Goal: Task Accomplishment & Management: Complete application form

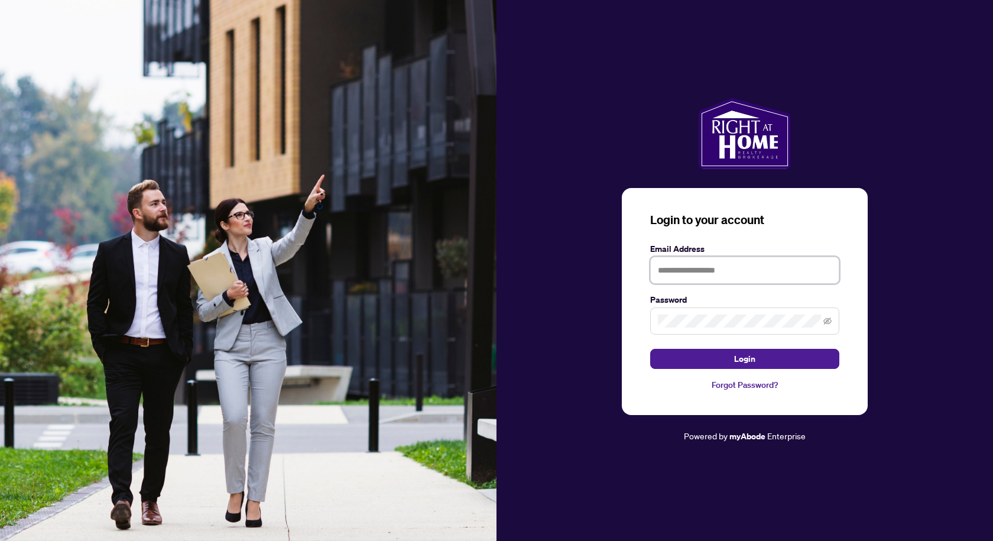
click at [653, 272] on input "text" at bounding box center [744, 270] width 189 height 27
type input "**********"
click at [756, 355] on button "Login" at bounding box center [744, 359] width 189 height 20
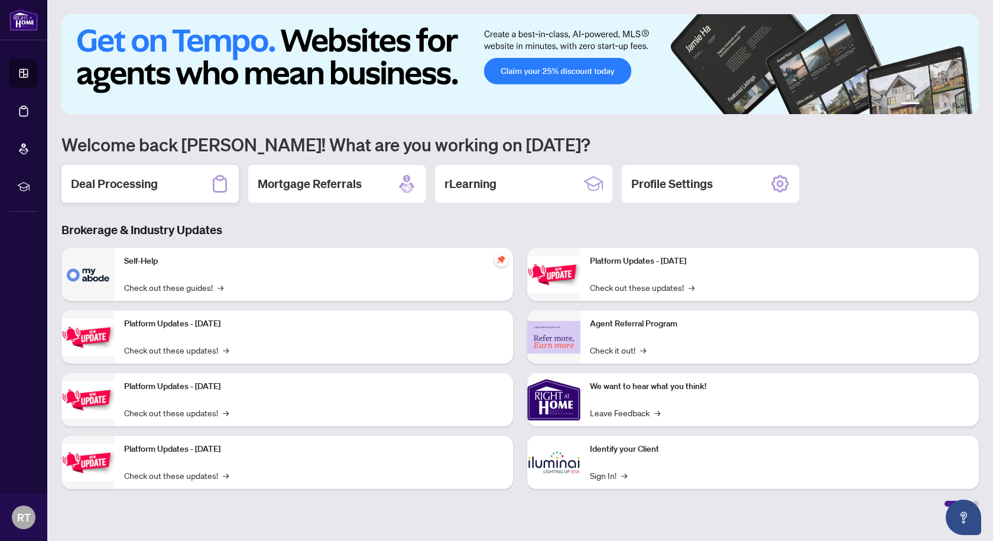
click at [142, 189] on h2 "Deal Processing" at bounding box center [114, 184] width 87 height 17
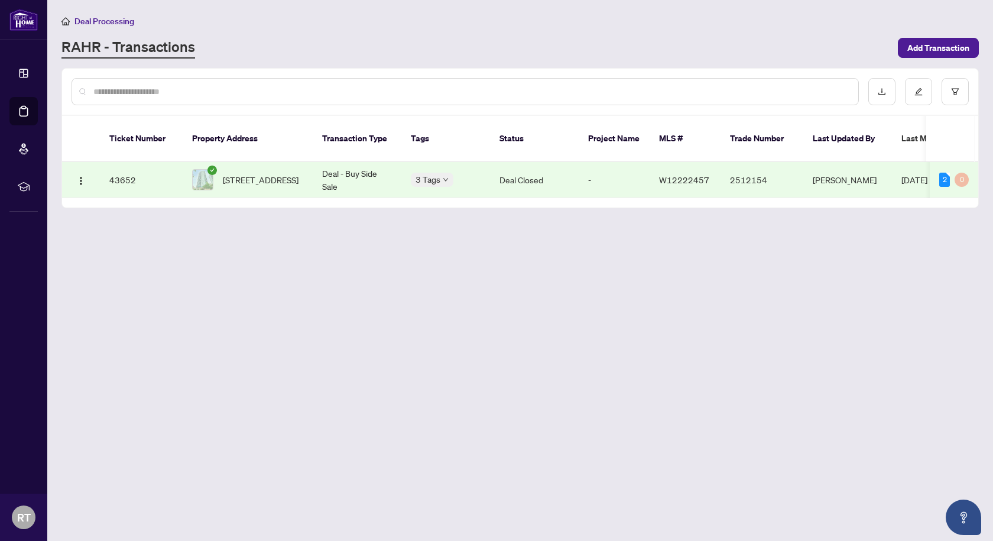
click at [120, 166] on td "43652" at bounding box center [141, 180] width 83 height 36
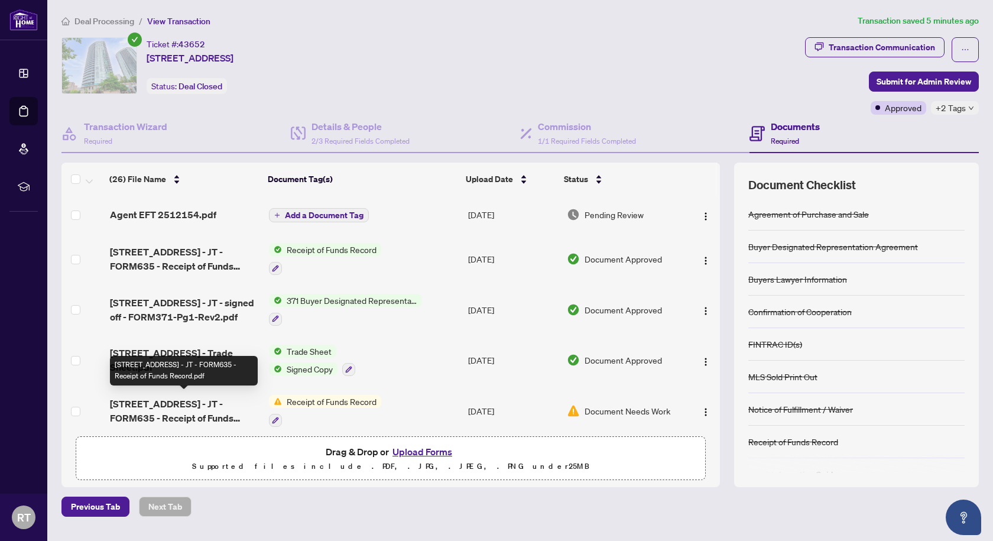
click at [197, 401] on span "[STREET_ADDRESS] - JT - FORM635 - Receipt of Funds Record.pdf" at bounding box center [185, 411] width 150 height 28
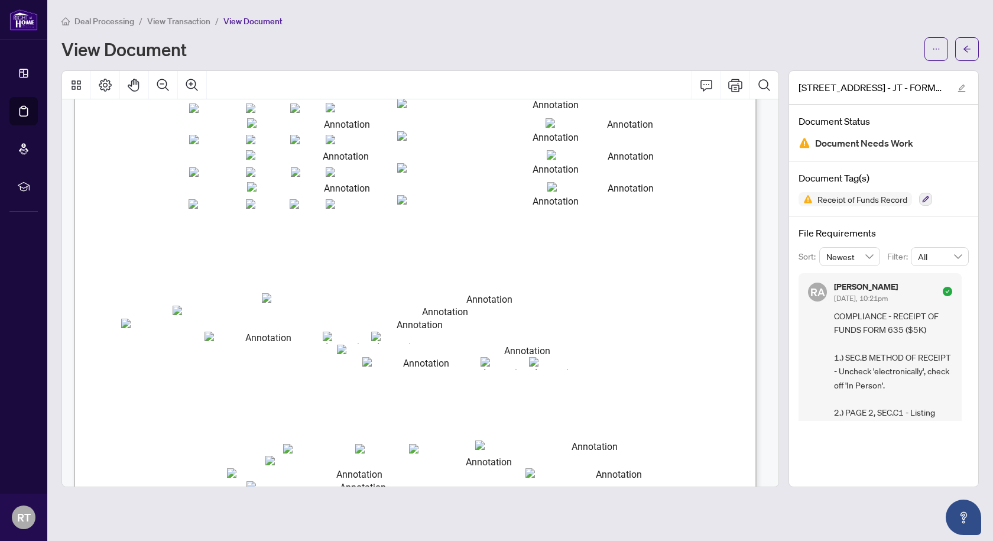
scroll to position [1167, 0]
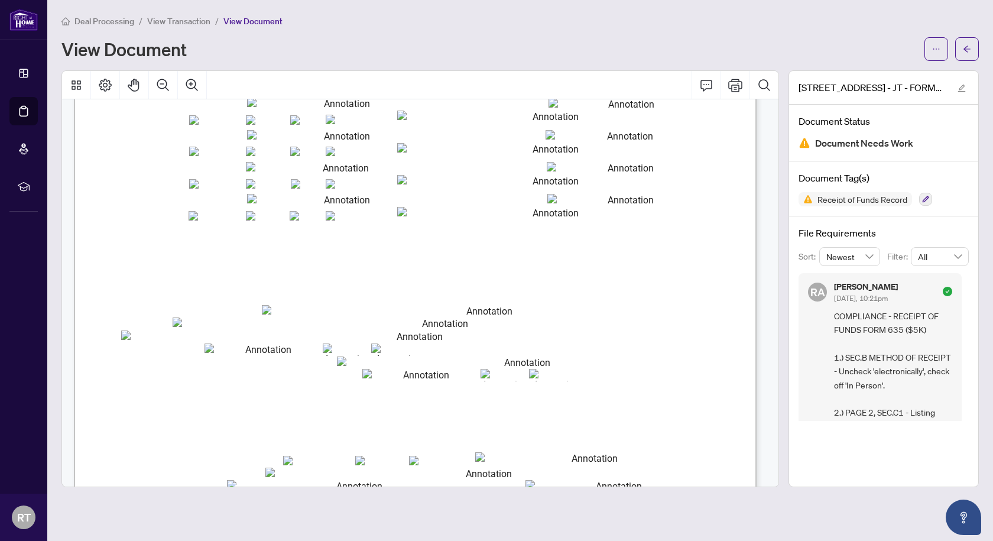
click at [101, 20] on span "Deal Processing" at bounding box center [104, 21] width 60 height 11
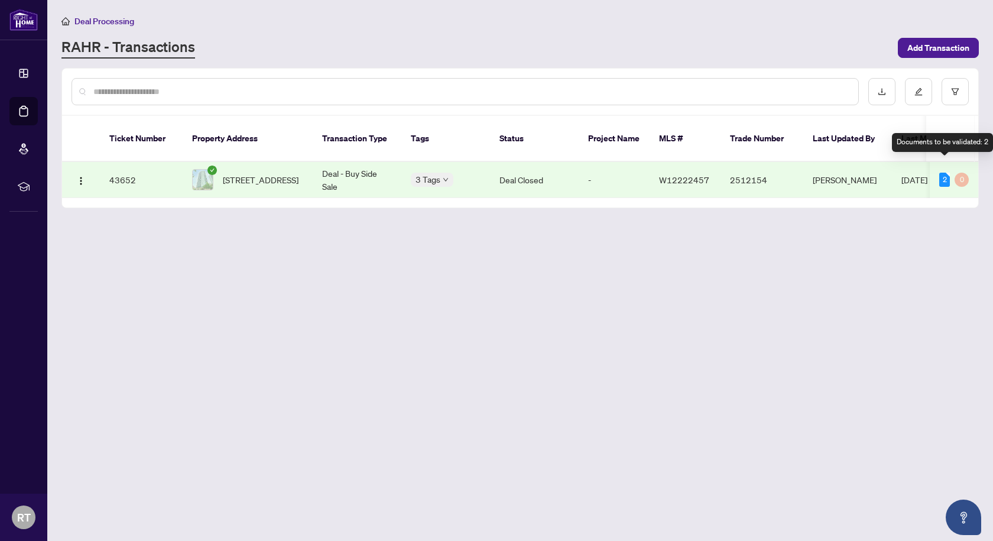
click at [948, 173] on div "2" at bounding box center [945, 180] width 11 height 14
click at [837, 169] on td "[PERSON_NAME]" at bounding box center [848, 180] width 89 height 36
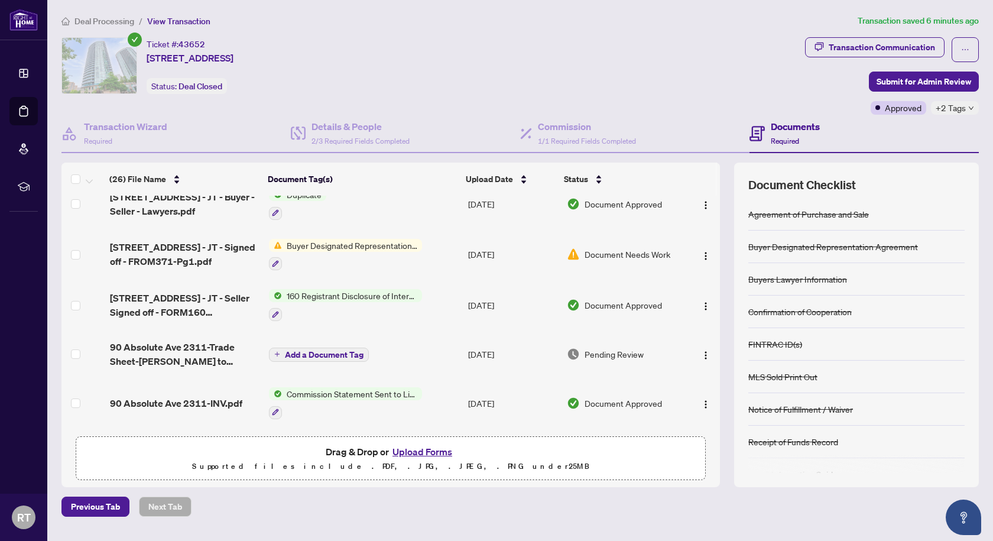
scroll to position [532, 0]
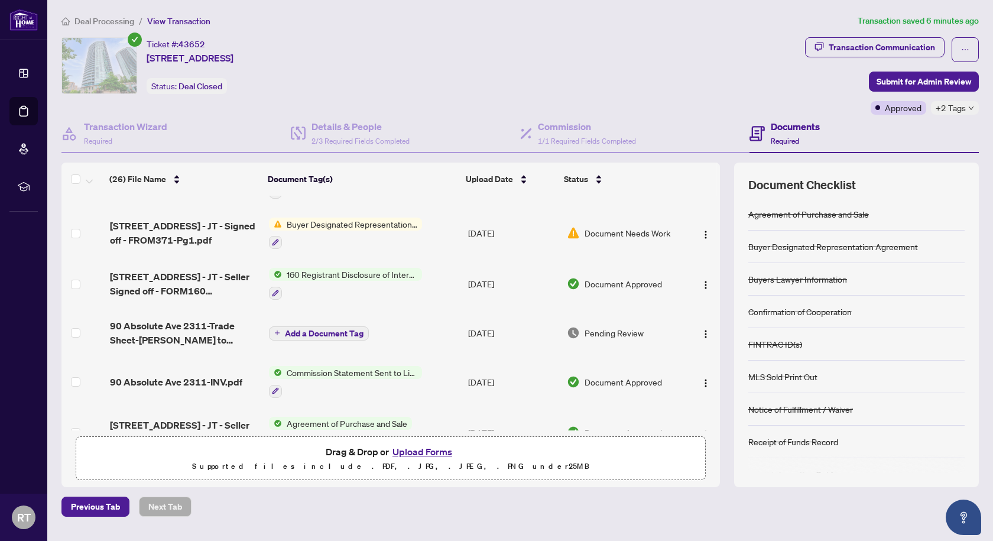
click at [638, 226] on span "Document Needs Work" at bounding box center [628, 232] width 86 height 13
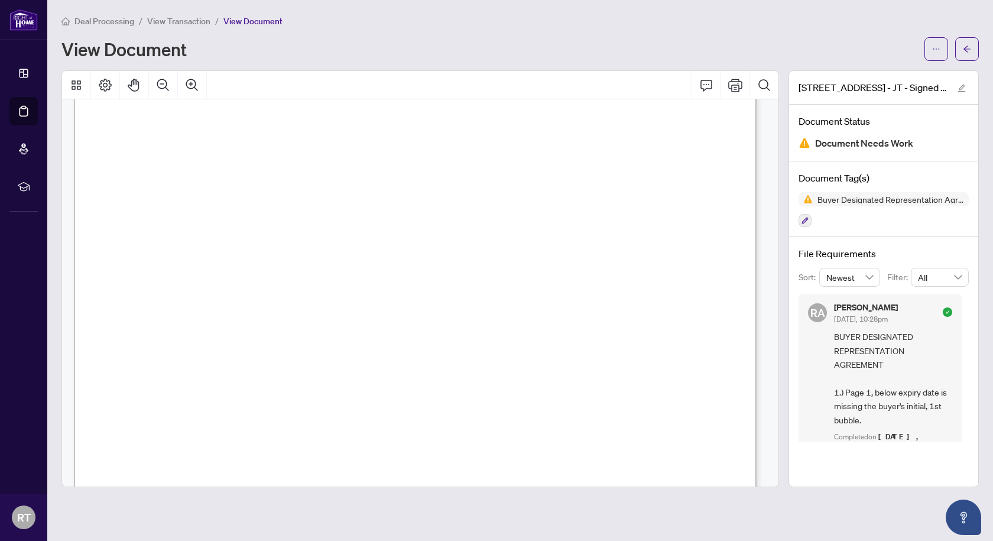
scroll to position [161, 0]
click at [901, 142] on span "Document Needs Work" at bounding box center [864, 143] width 98 height 16
click at [187, 22] on span "View Transaction" at bounding box center [178, 21] width 63 height 11
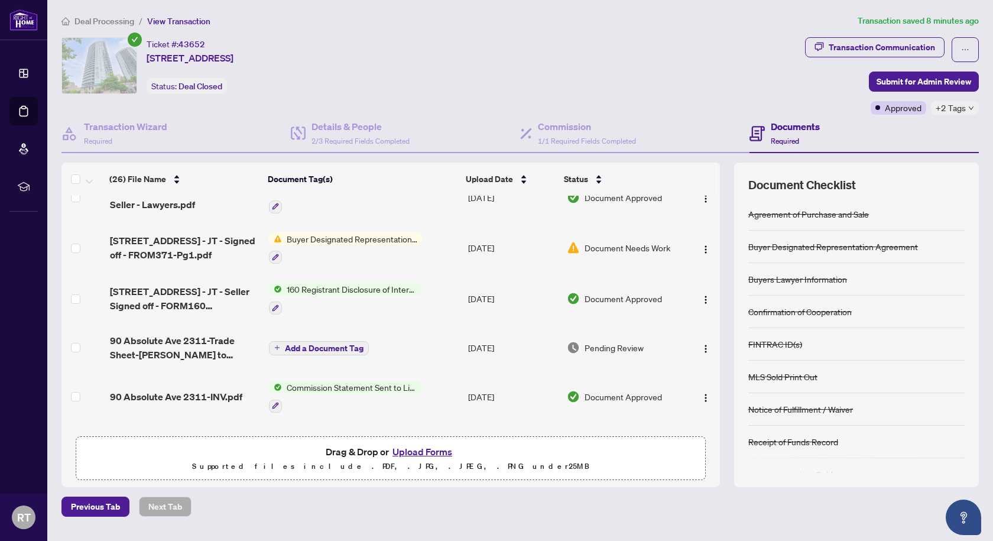
scroll to position [532, 0]
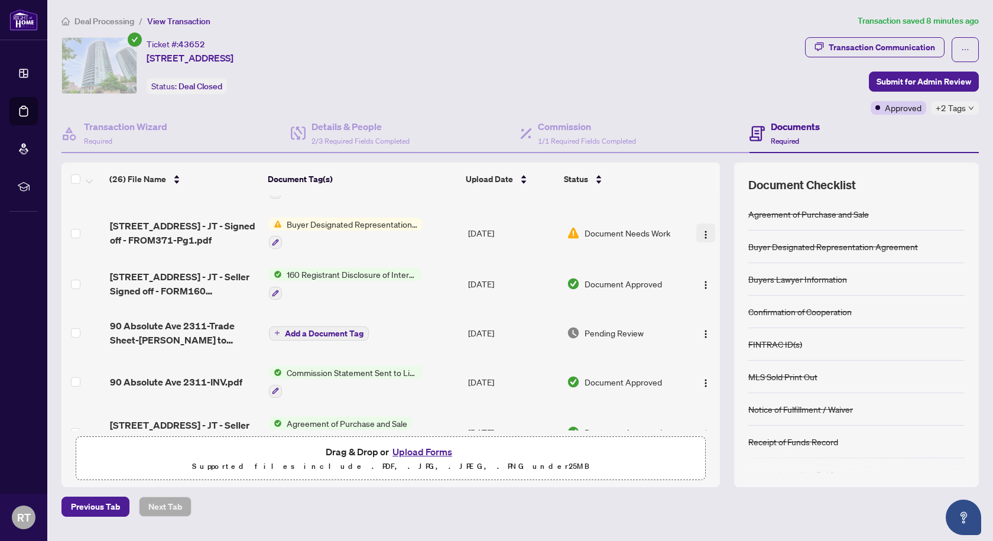
click at [704, 230] on img "button" at bounding box center [705, 234] width 9 height 9
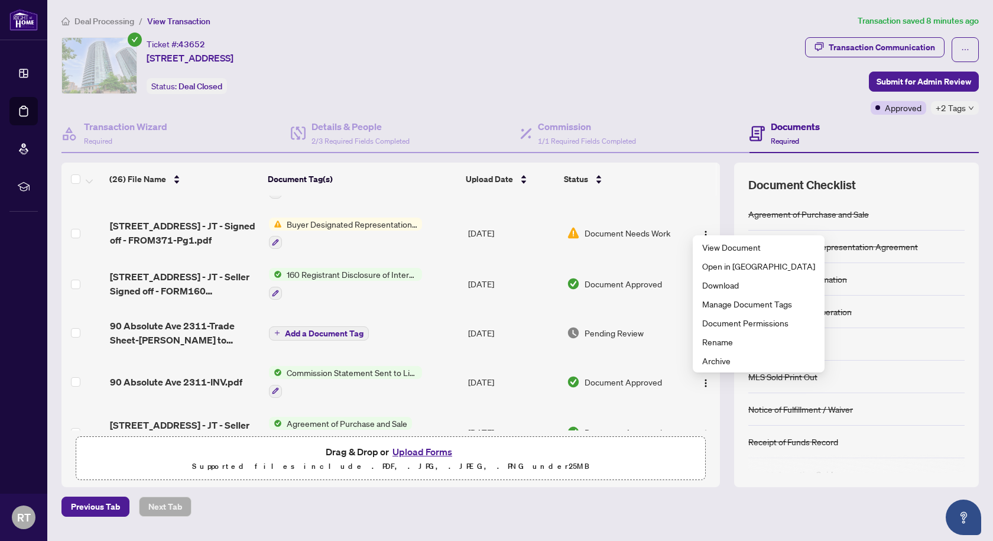
click at [436, 453] on button "Upload Forms" at bounding box center [422, 451] width 67 height 15
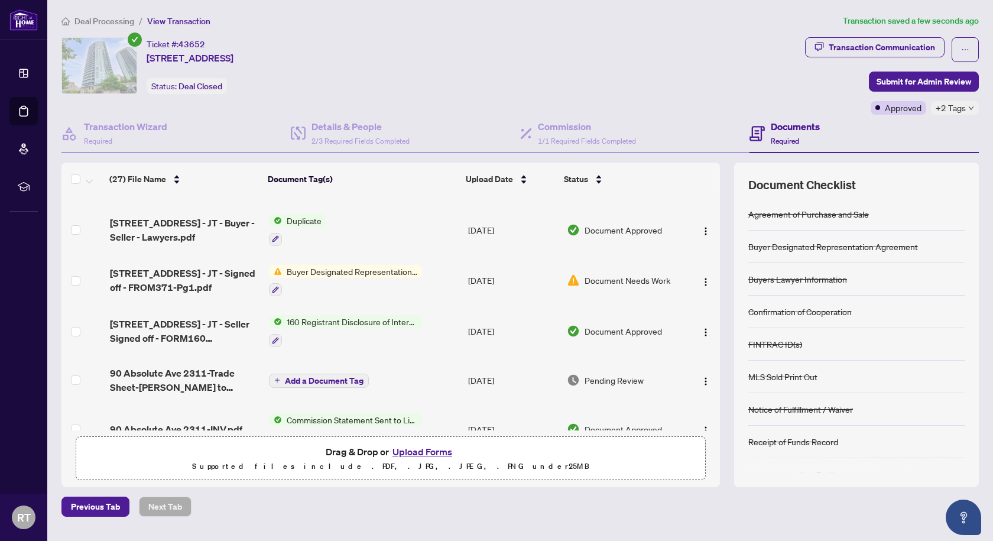
drag, startPoint x: 720, startPoint y: 310, endPoint x: 711, endPoint y: 245, distance: 65.1
click at [711, 245] on div "(27) File Name Document Tag(s) Upload Date Status [STREET_ADDRESS] - JT - signe…" at bounding box center [520, 325] width 918 height 325
click at [715, 271] on td at bounding box center [702, 280] width 35 height 51
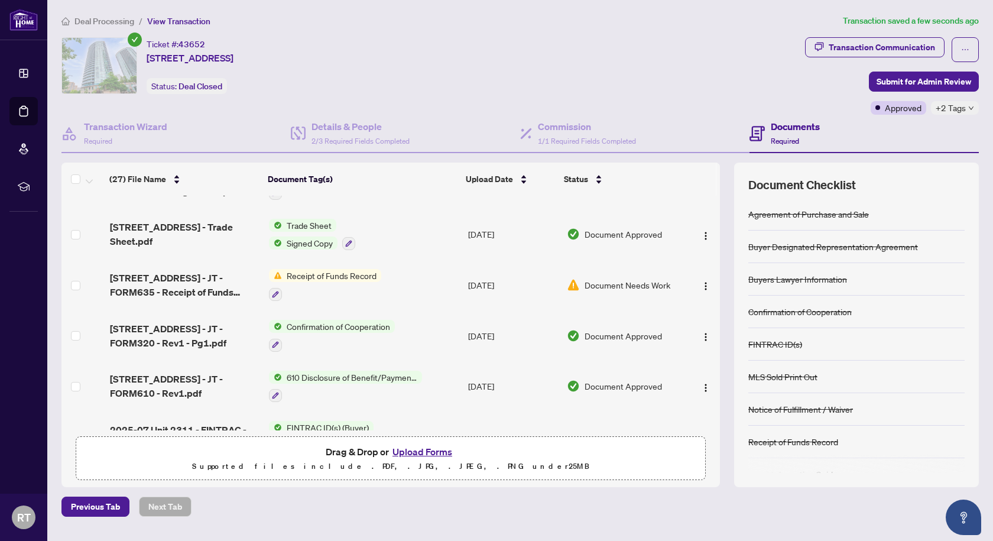
scroll to position [166, 0]
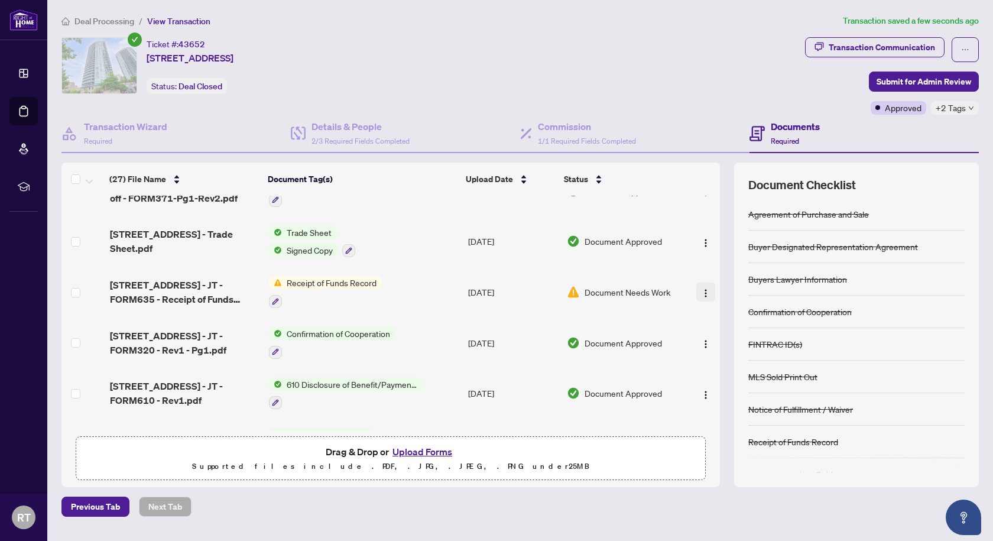
click at [701, 289] on img "button" at bounding box center [705, 293] width 9 height 9
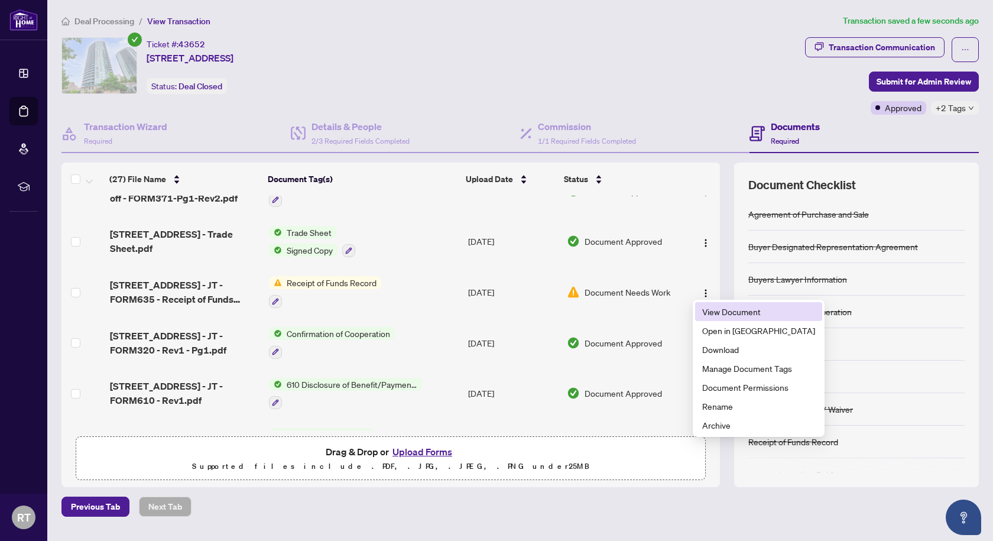
click at [737, 312] on span "View Document" at bounding box center [758, 311] width 113 height 13
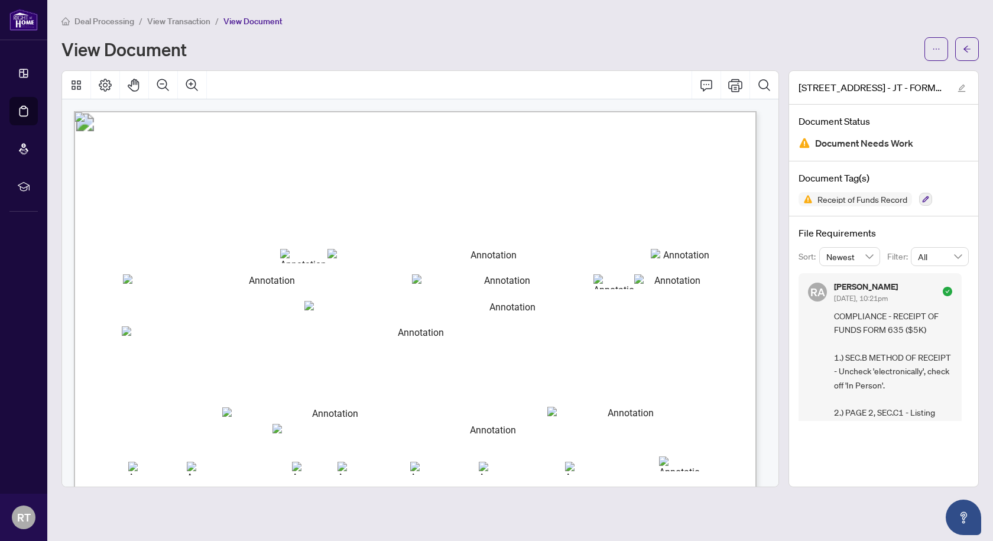
click at [964, 306] on div "[PERSON_NAME] [DATE], 10:21pm COMPLIANCE - RECEIPT OF FUNDS FORM 635 ($5K) 1.) …" at bounding box center [884, 347] width 170 height 148
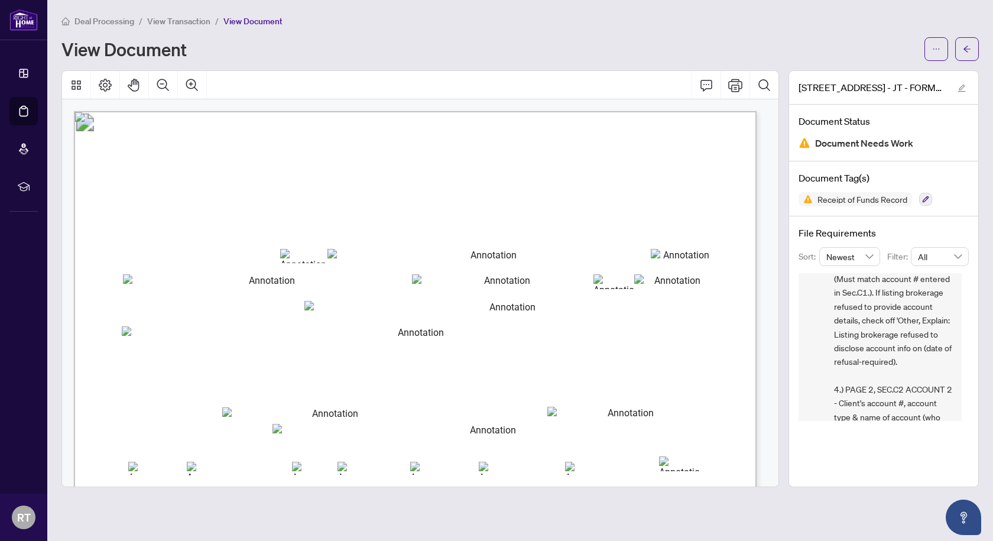
scroll to position [212, 0]
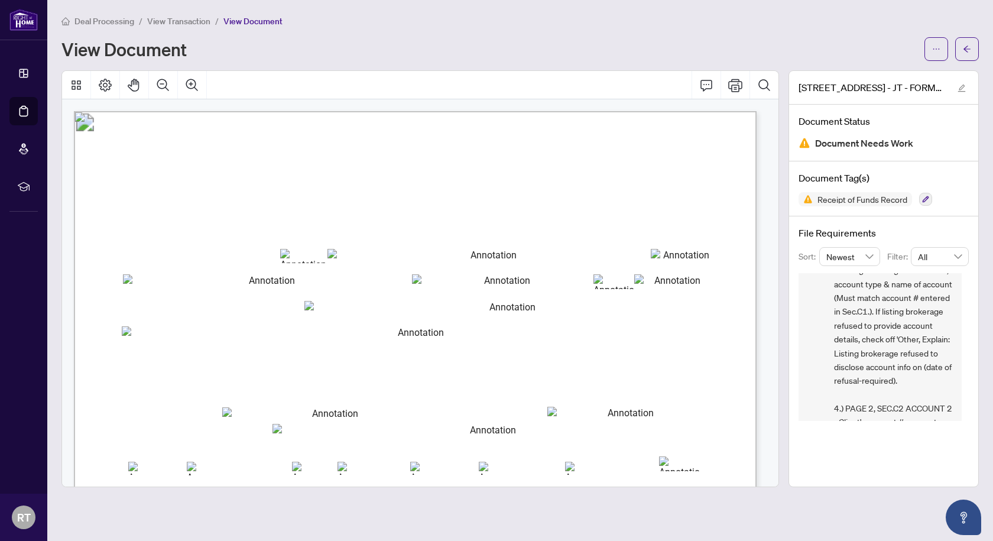
click at [181, 17] on span "View Transaction" at bounding box center [178, 21] width 63 height 11
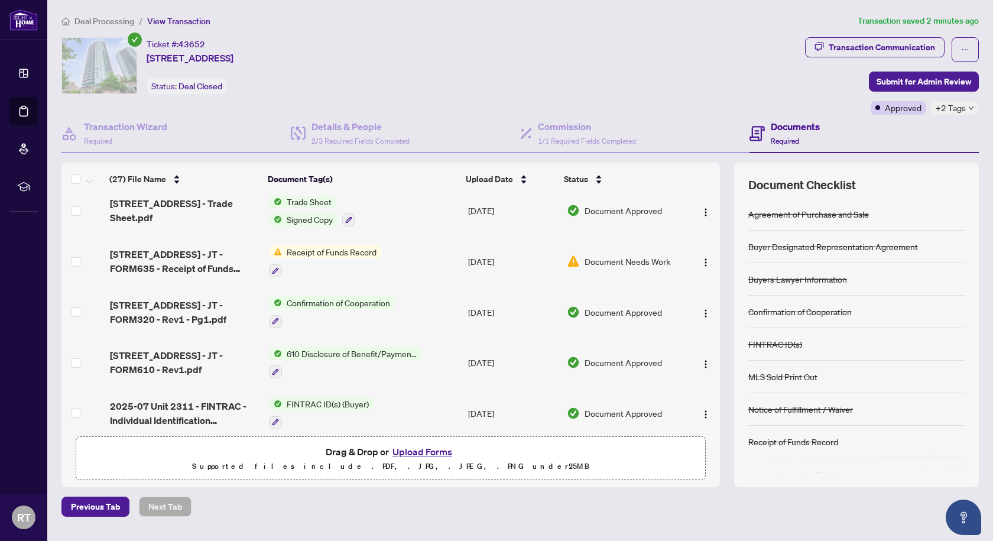
scroll to position [122, 0]
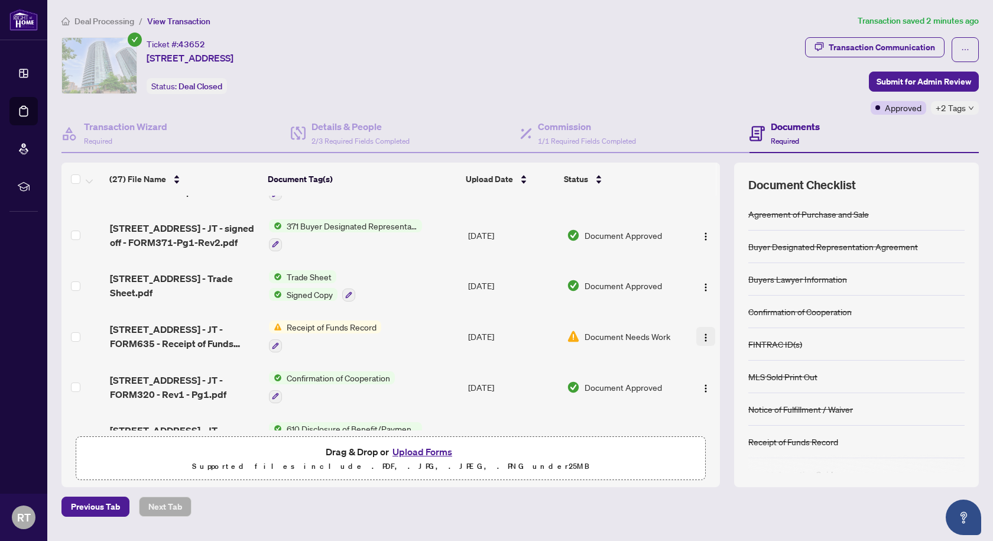
click at [704, 333] on img "button" at bounding box center [705, 337] width 9 height 9
click at [429, 449] on button "Upload Forms" at bounding box center [422, 451] width 67 height 15
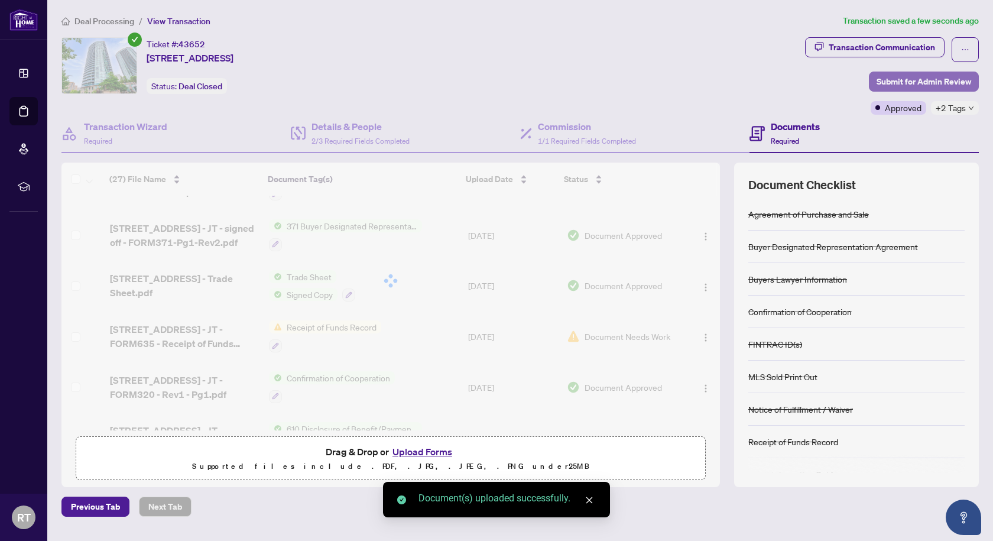
click at [931, 79] on span "Submit for Admin Review" at bounding box center [924, 81] width 95 height 19
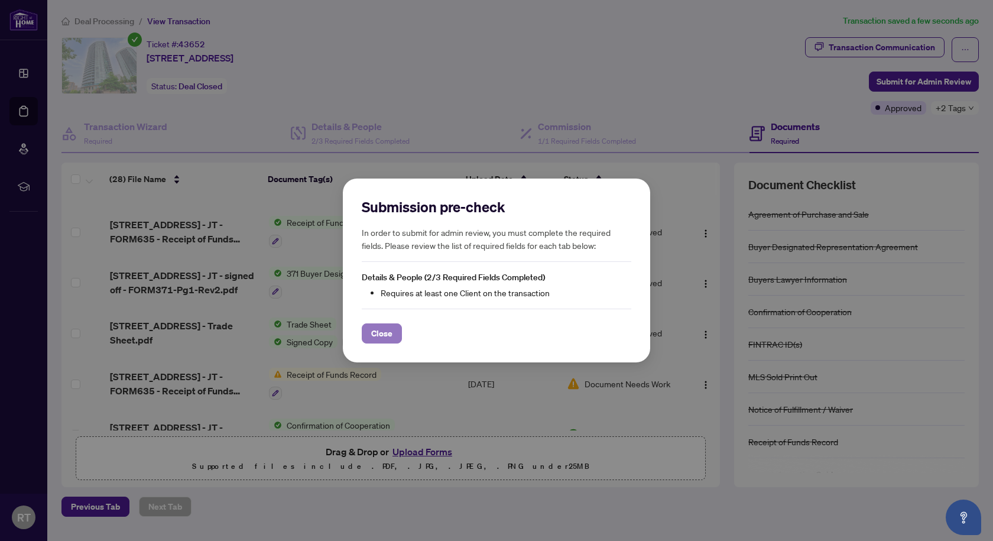
click at [373, 334] on span "Close" at bounding box center [381, 333] width 21 height 19
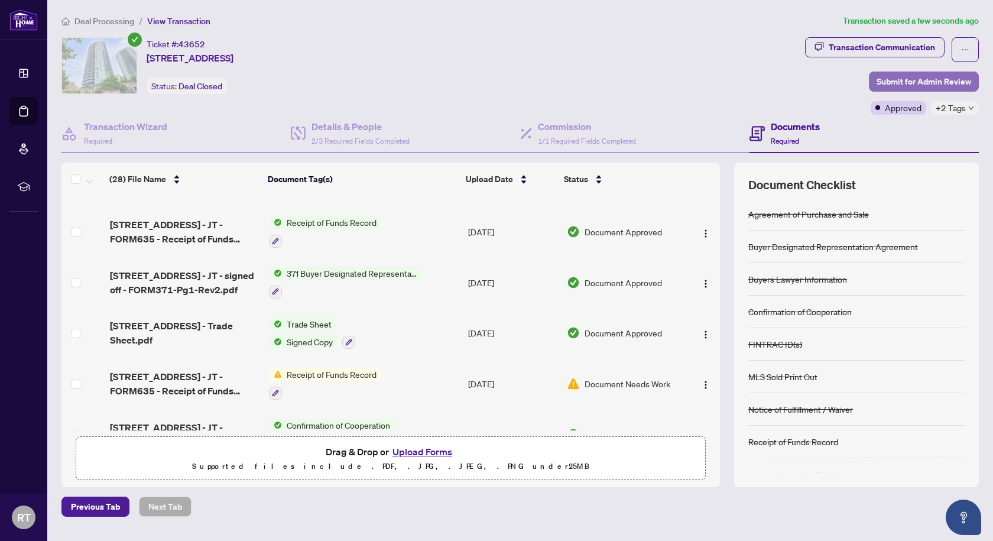
click at [924, 82] on span "Submit for Admin Review" at bounding box center [924, 81] width 95 height 19
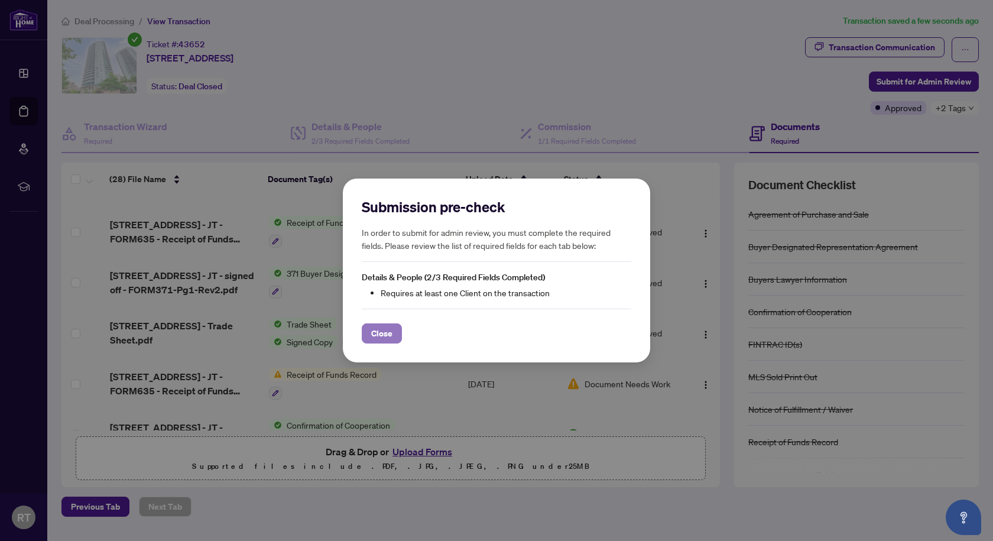
click at [380, 338] on span "Close" at bounding box center [381, 333] width 21 height 19
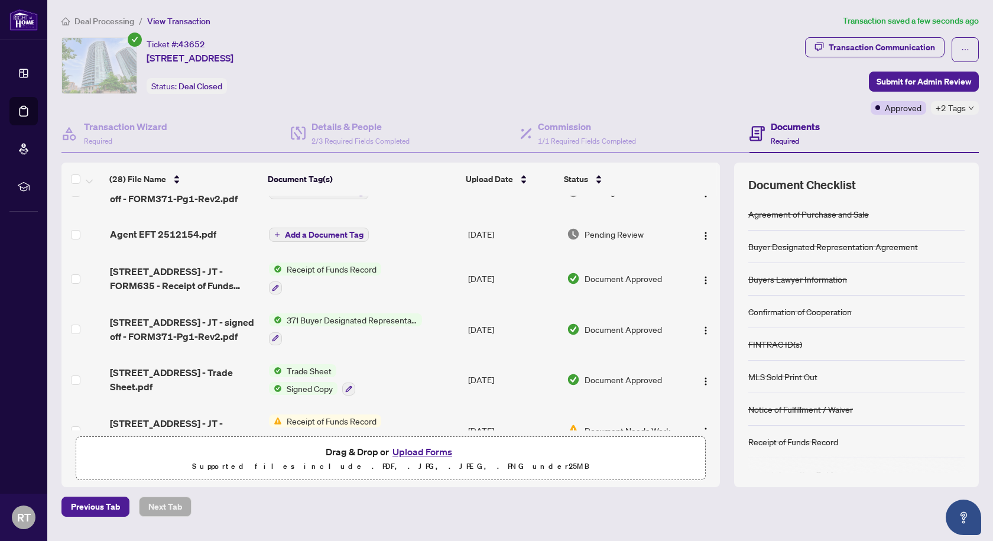
scroll to position [59, 0]
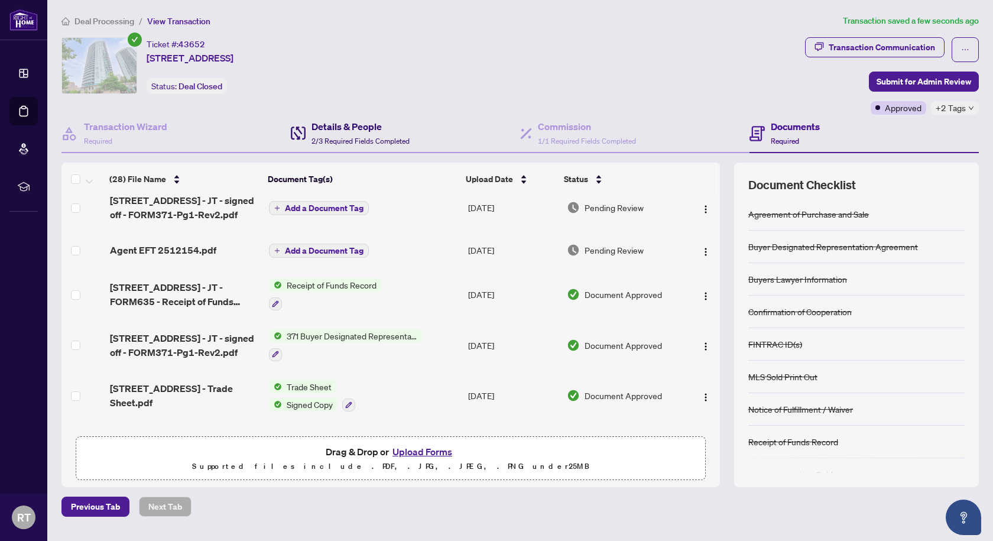
click at [351, 132] on h4 "Details & People" at bounding box center [361, 126] width 98 height 14
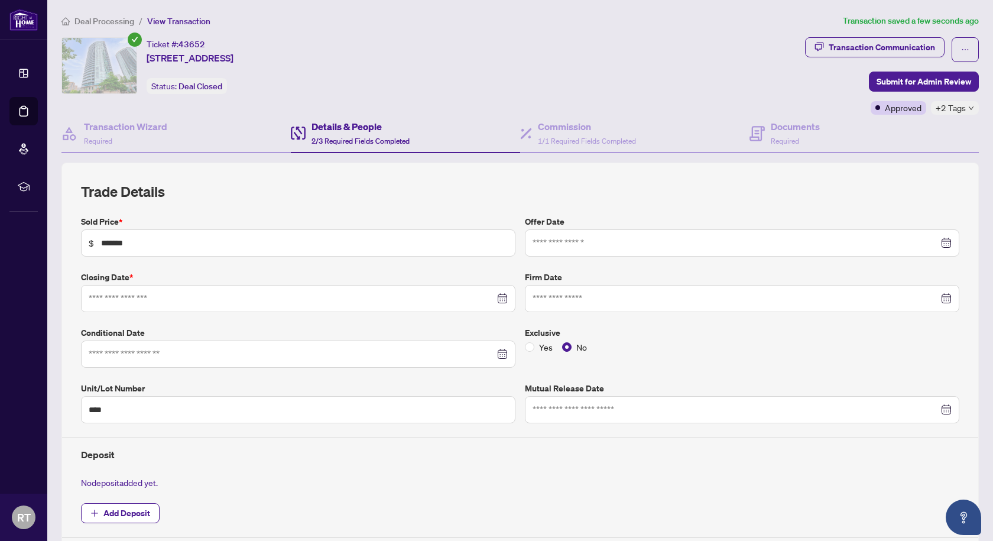
type input "**********"
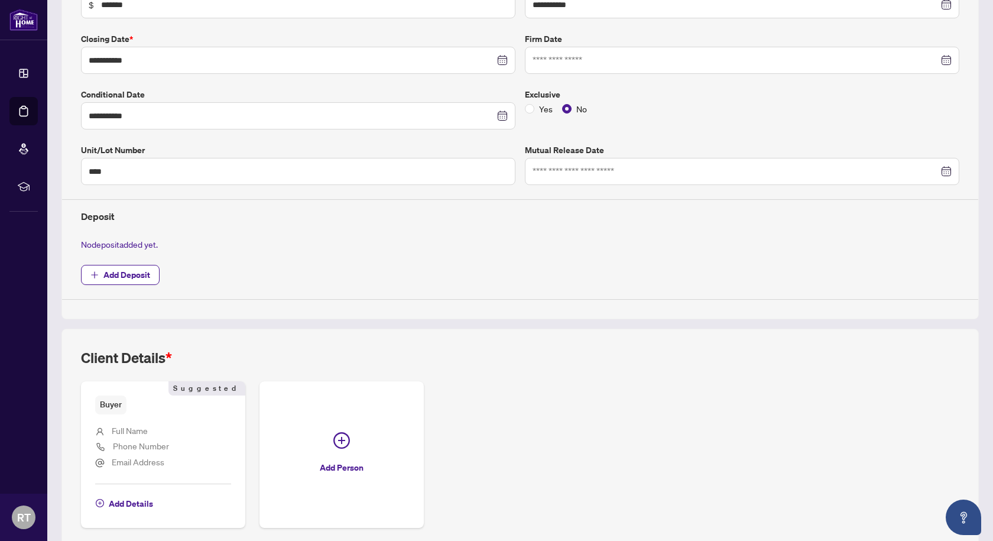
scroll to position [288, 0]
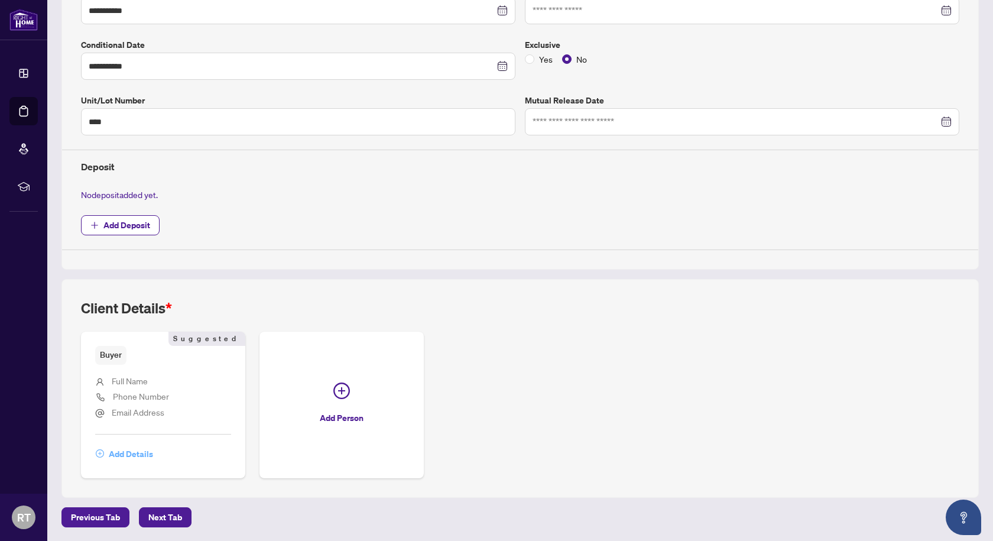
click at [137, 453] on span "Add Details" at bounding box center [131, 454] width 44 height 19
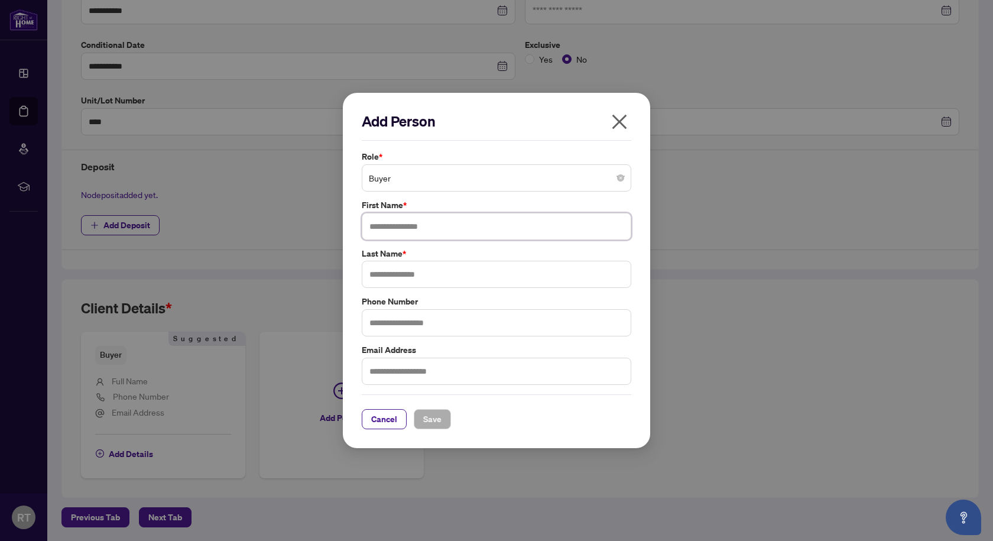
click at [422, 228] on input "text" at bounding box center [497, 226] width 270 height 27
type input "******"
type input "***"
click at [431, 417] on span "Save" at bounding box center [432, 419] width 18 height 19
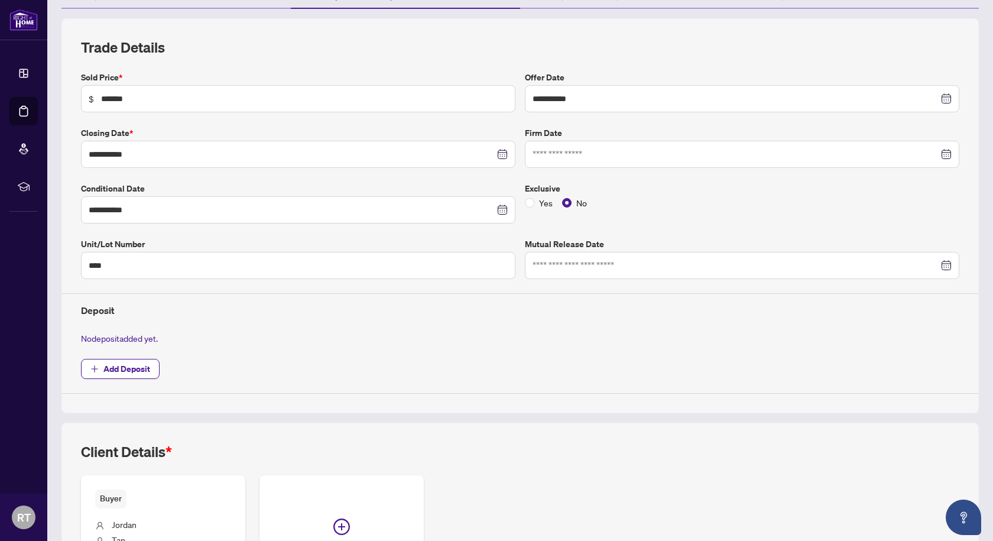
scroll to position [35, 0]
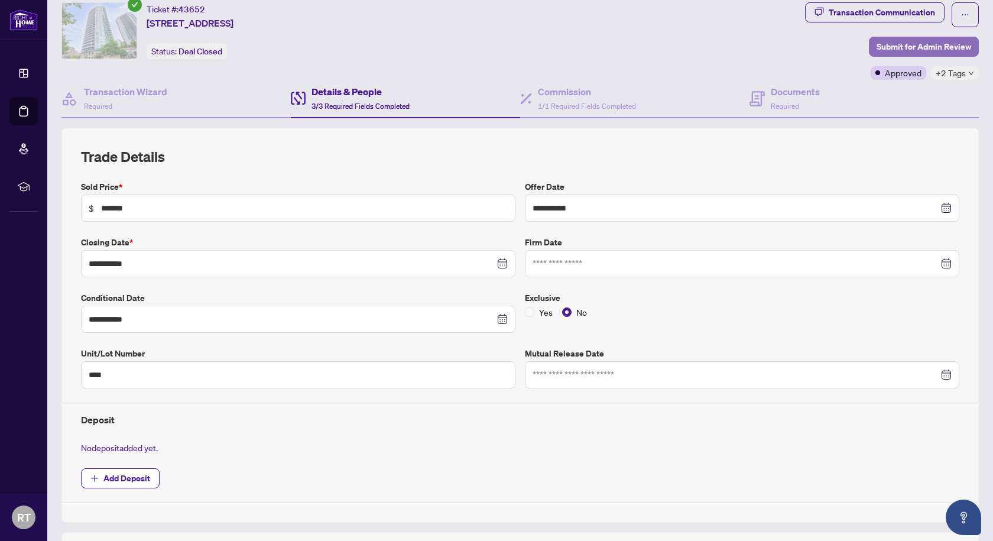
click at [921, 48] on span "Submit for Admin Review" at bounding box center [924, 46] width 95 height 19
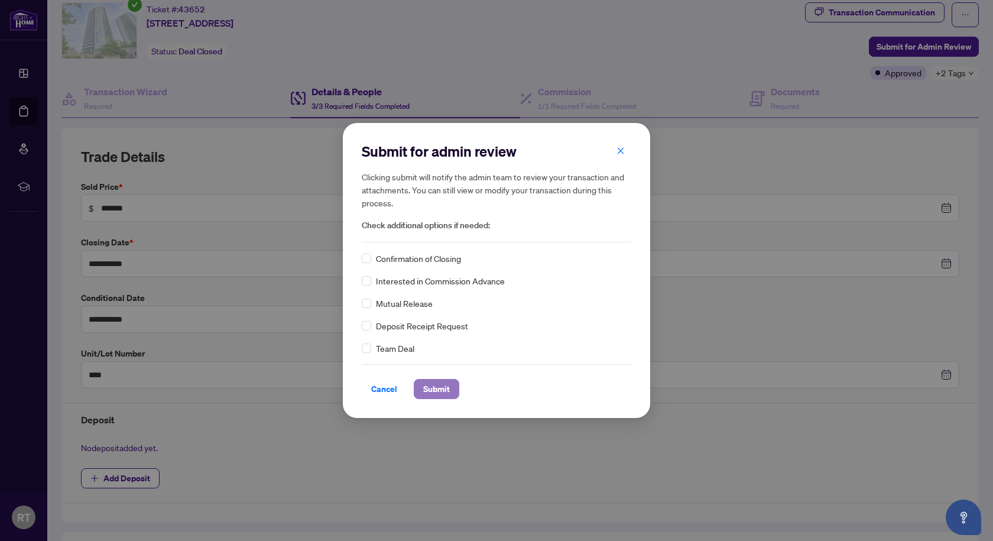
click at [430, 388] on span "Submit" at bounding box center [436, 389] width 27 height 19
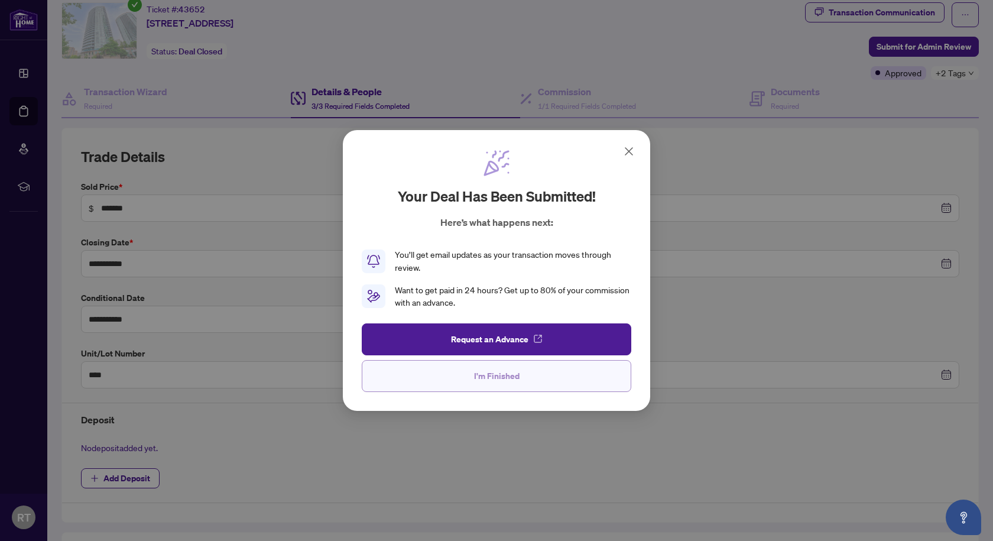
click at [504, 380] on span "I'm Finished" at bounding box center [497, 376] width 46 height 19
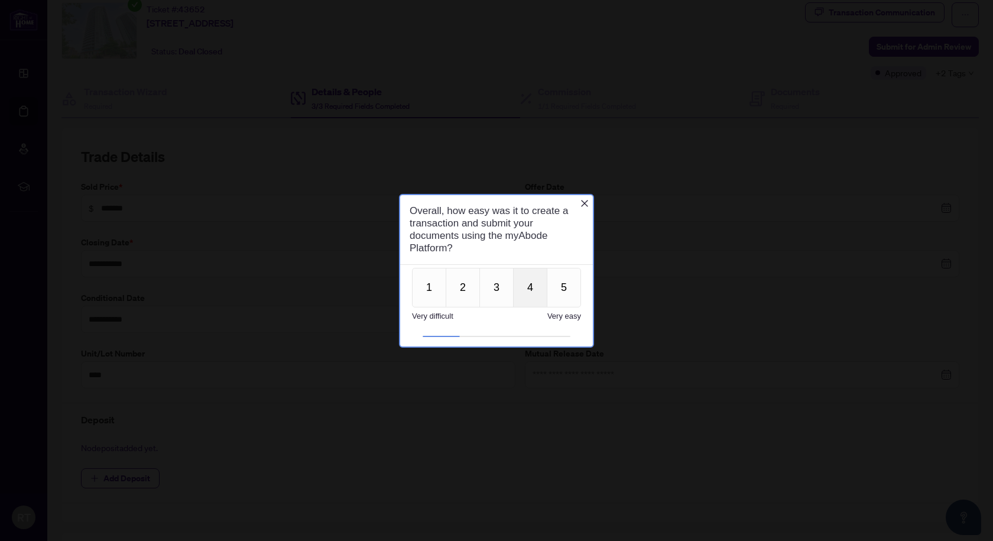
scroll to position [0, 0]
click at [465, 293] on button "2" at bounding box center [463, 287] width 34 height 40
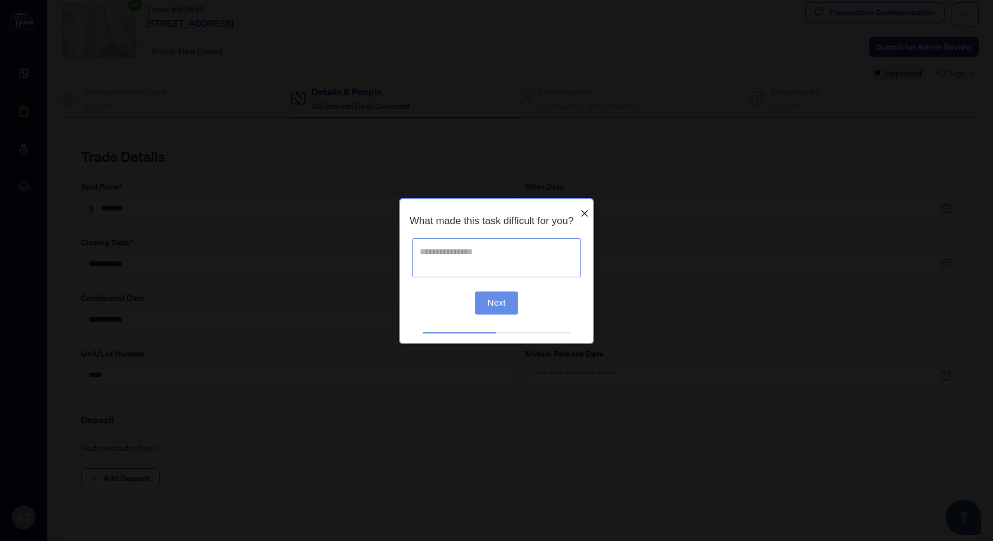
click at [444, 257] on textarea at bounding box center [496, 257] width 169 height 39
type textarea "*"
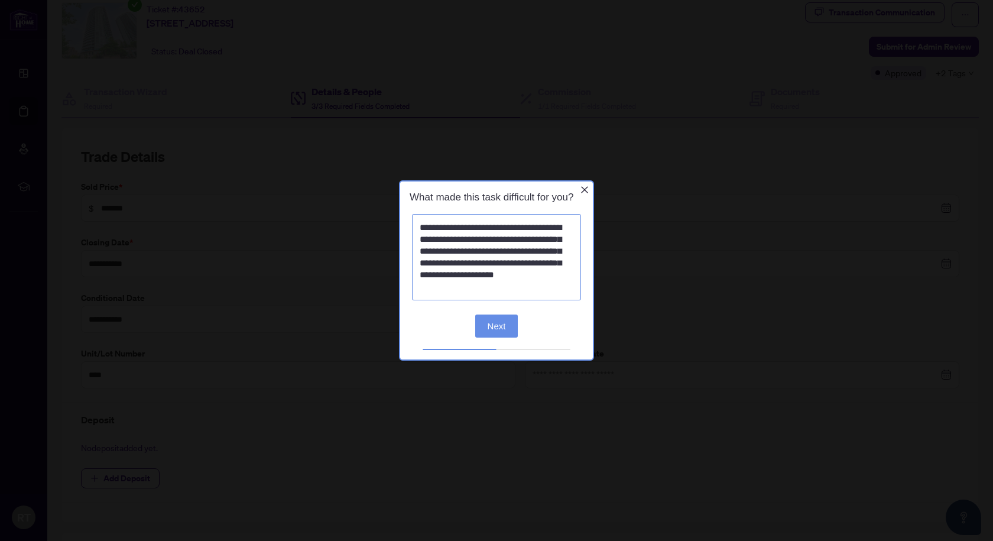
type textarea "**********"
click at [497, 328] on button "Next" at bounding box center [496, 326] width 43 height 23
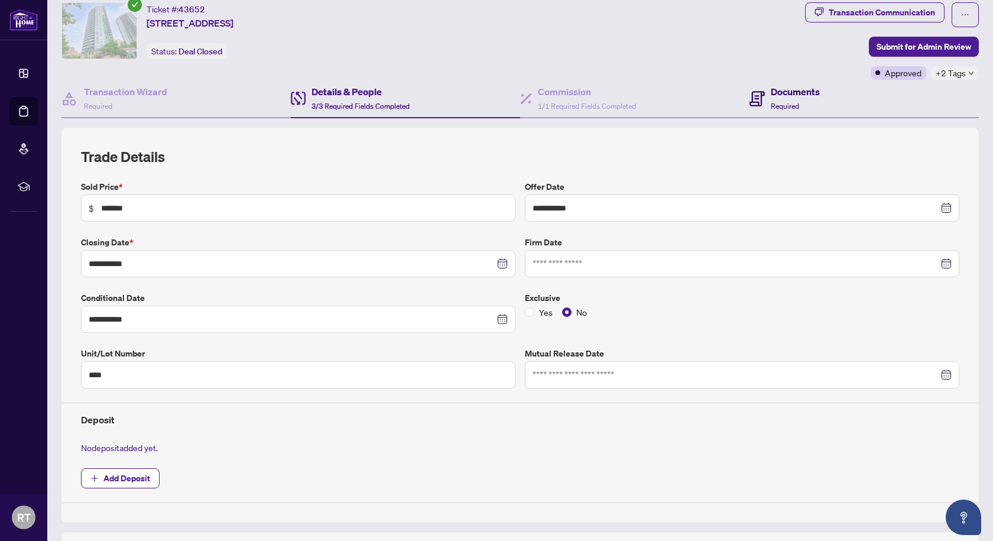
click at [779, 93] on h4 "Documents" at bounding box center [795, 92] width 49 height 14
click at [784, 59] on div "Ticket #: 43652 [STREET_ADDRESS] Status: Deal Closed" at bounding box center [430, 30] width 739 height 57
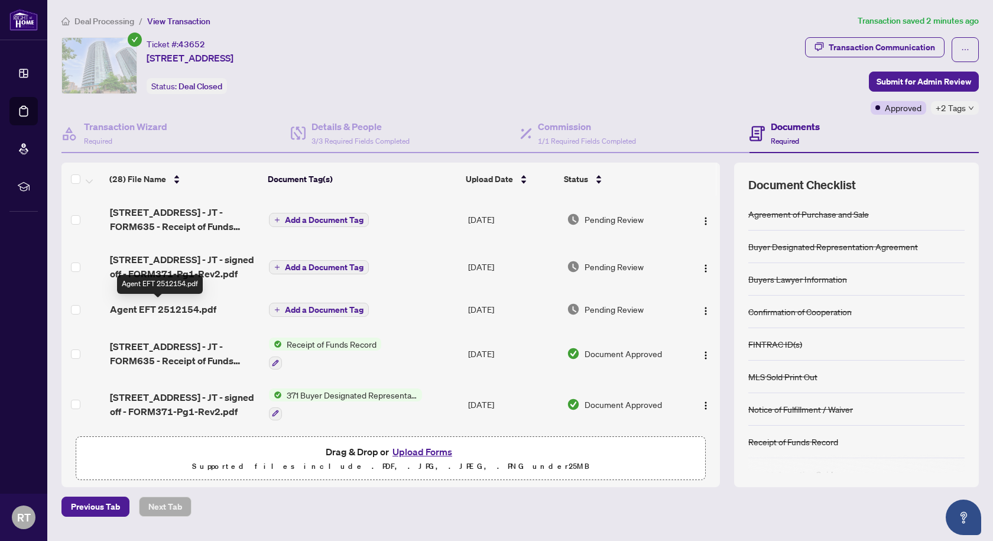
click at [166, 310] on span "Agent EFT 2512154.pdf" at bounding box center [163, 309] width 106 height 14
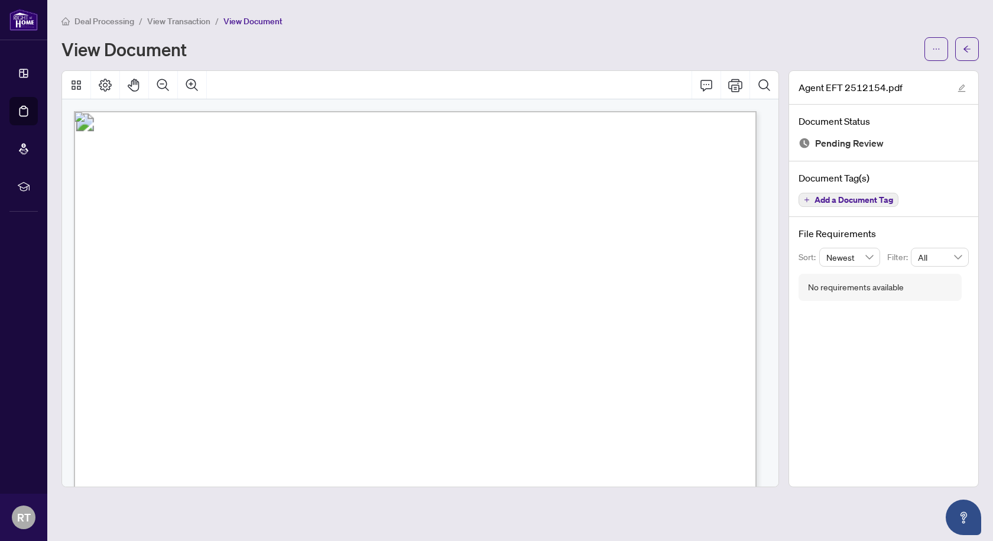
click at [197, 22] on span "View Transaction" at bounding box center [178, 21] width 63 height 11
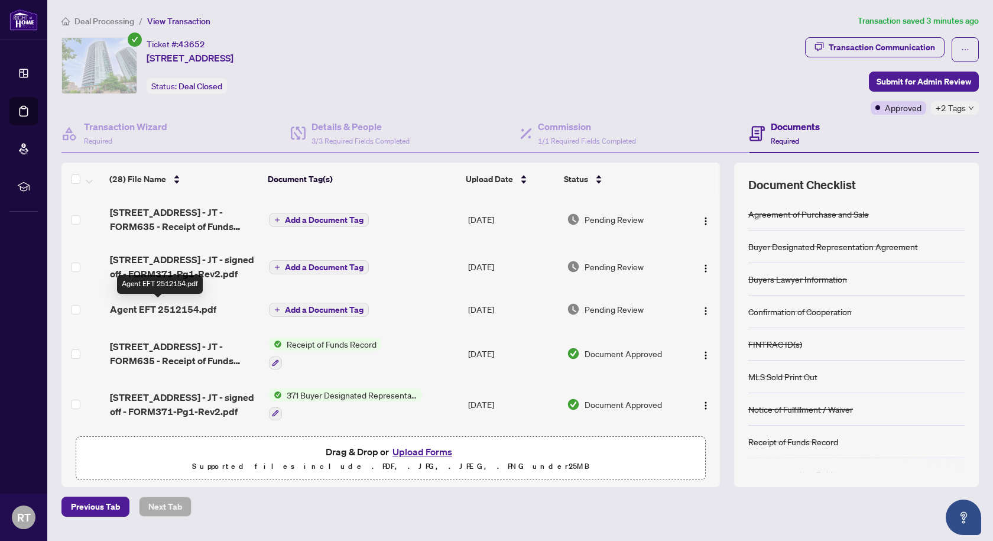
click at [156, 309] on span "Agent EFT 2512154.pdf" at bounding box center [163, 309] width 106 height 14
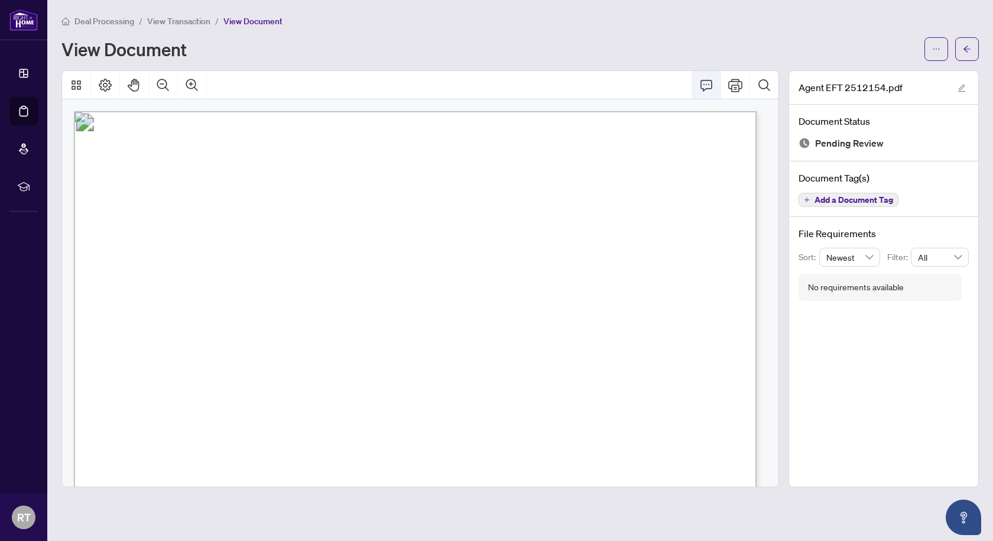
click at [704, 86] on icon "Comment" at bounding box center [706, 85] width 14 height 14
click at [707, 84] on icon "Comment" at bounding box center [706, 85] width 14 height 14
click at [965, 45] on icon "arrow-left" at bounding box center [967, 49] width 8 height 8
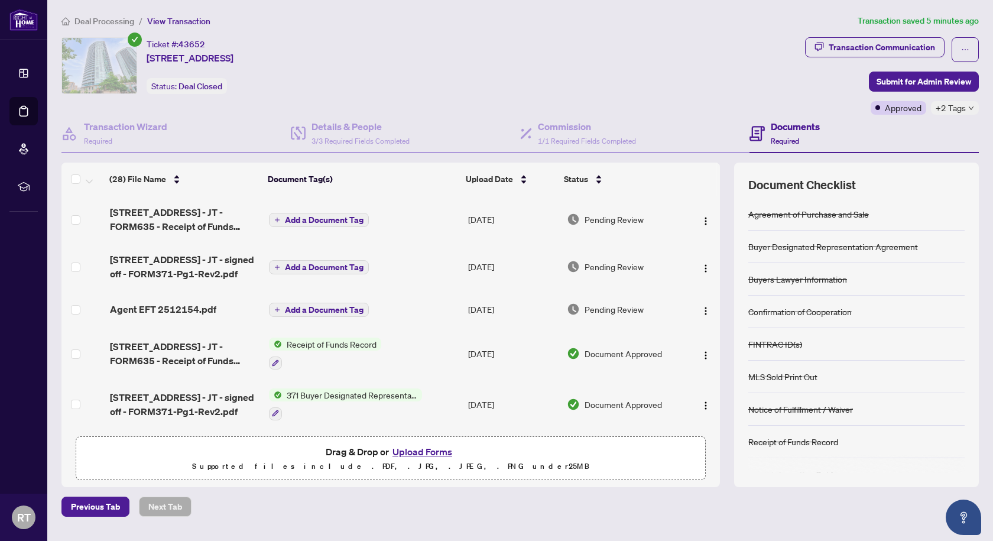
click at [599, 307] on span "Pending Review" at bounding box center [614, 309] width 59 height 13
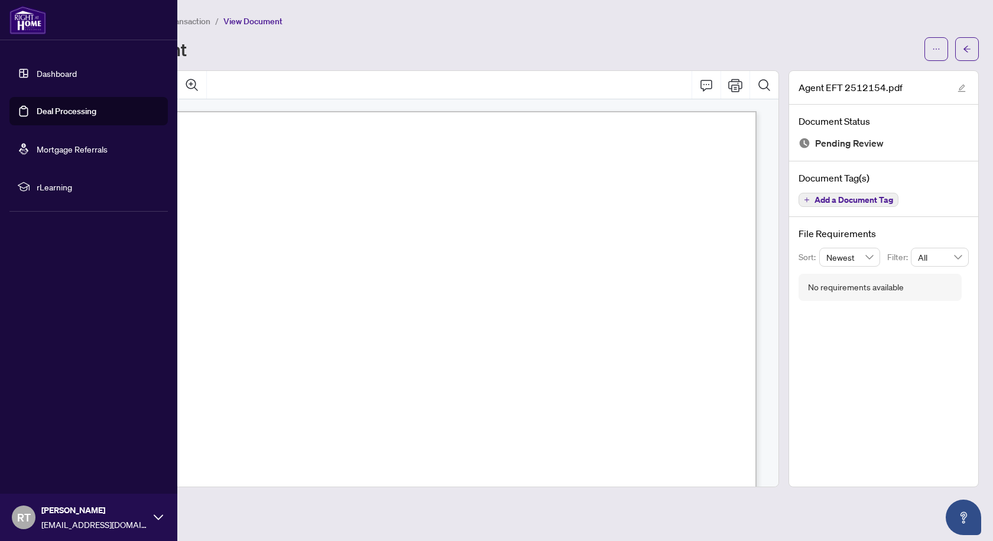
click at [157, 515] on icon at bounding box center [158, 517] width 9 height 9
click at [38, 447] on span "Logout" at bounding box center [47, 447] width 27 height 19
